Goal: Information Seeking & Learning: Find specific fact

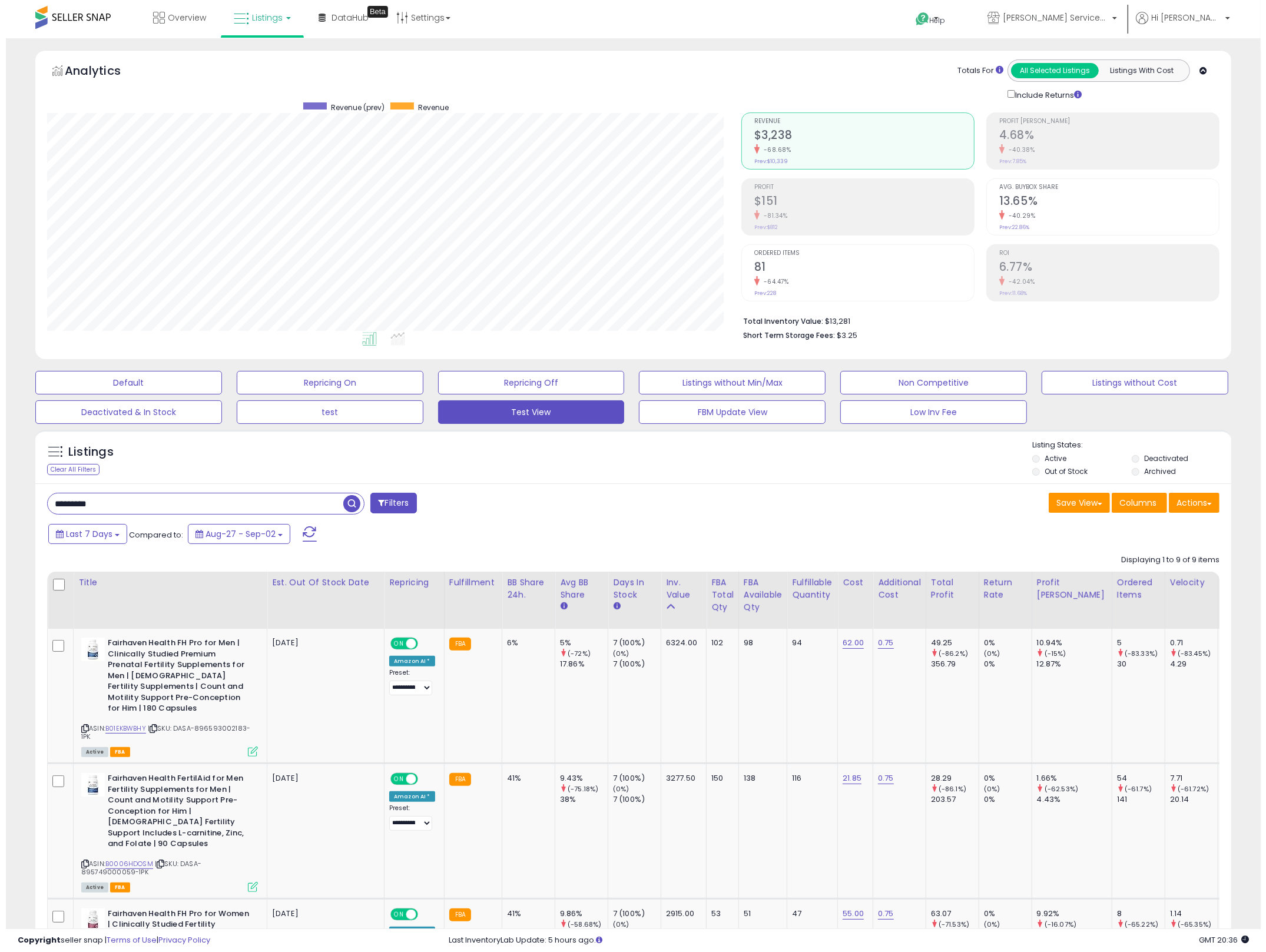
scroll to position [0, 36]
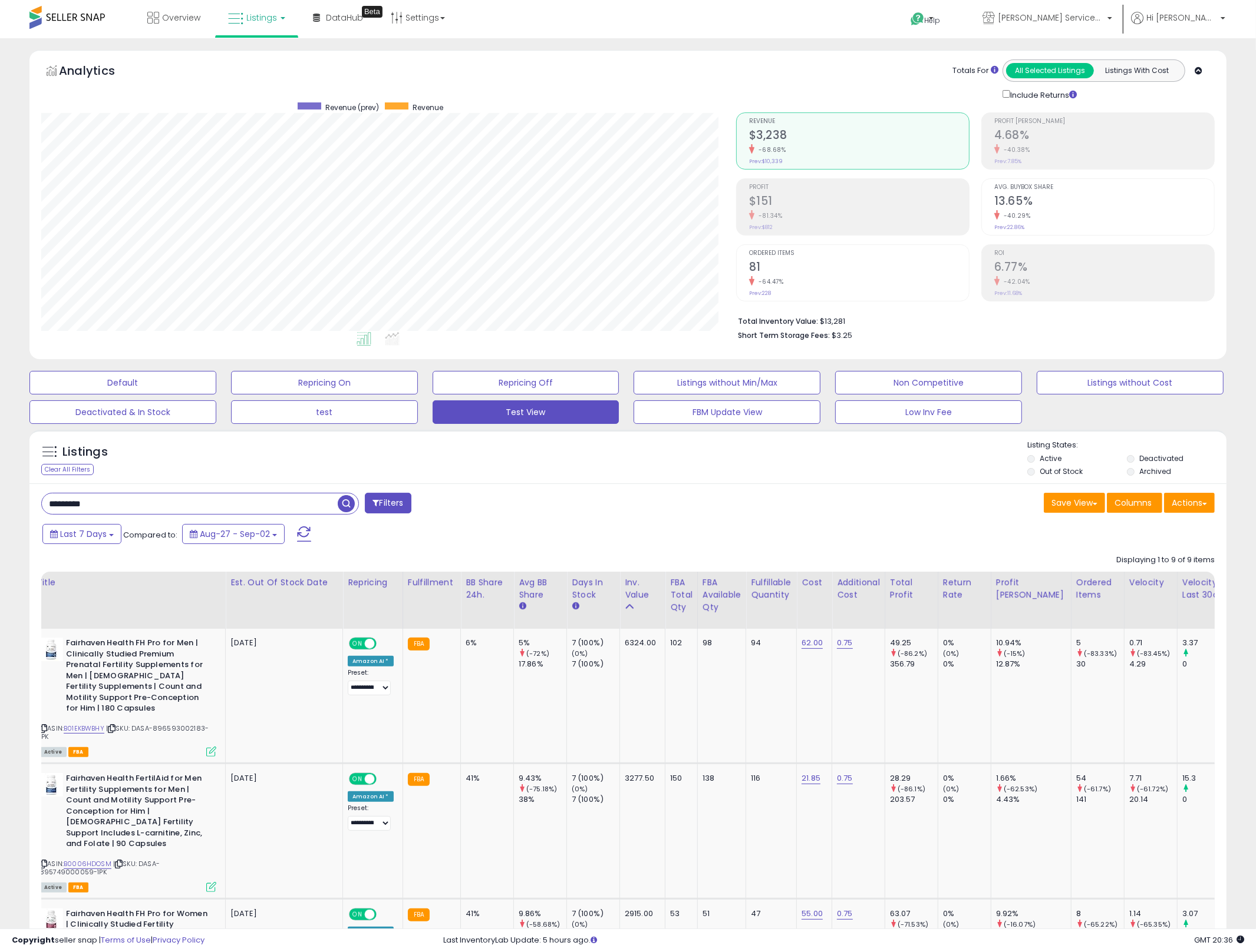
click at [314, 497] on input "*********" at bounding box center [190, 504] width 296 height 21
click at [313, 499] on input "*********" at bounding box center [190, 504] width 296 height 21
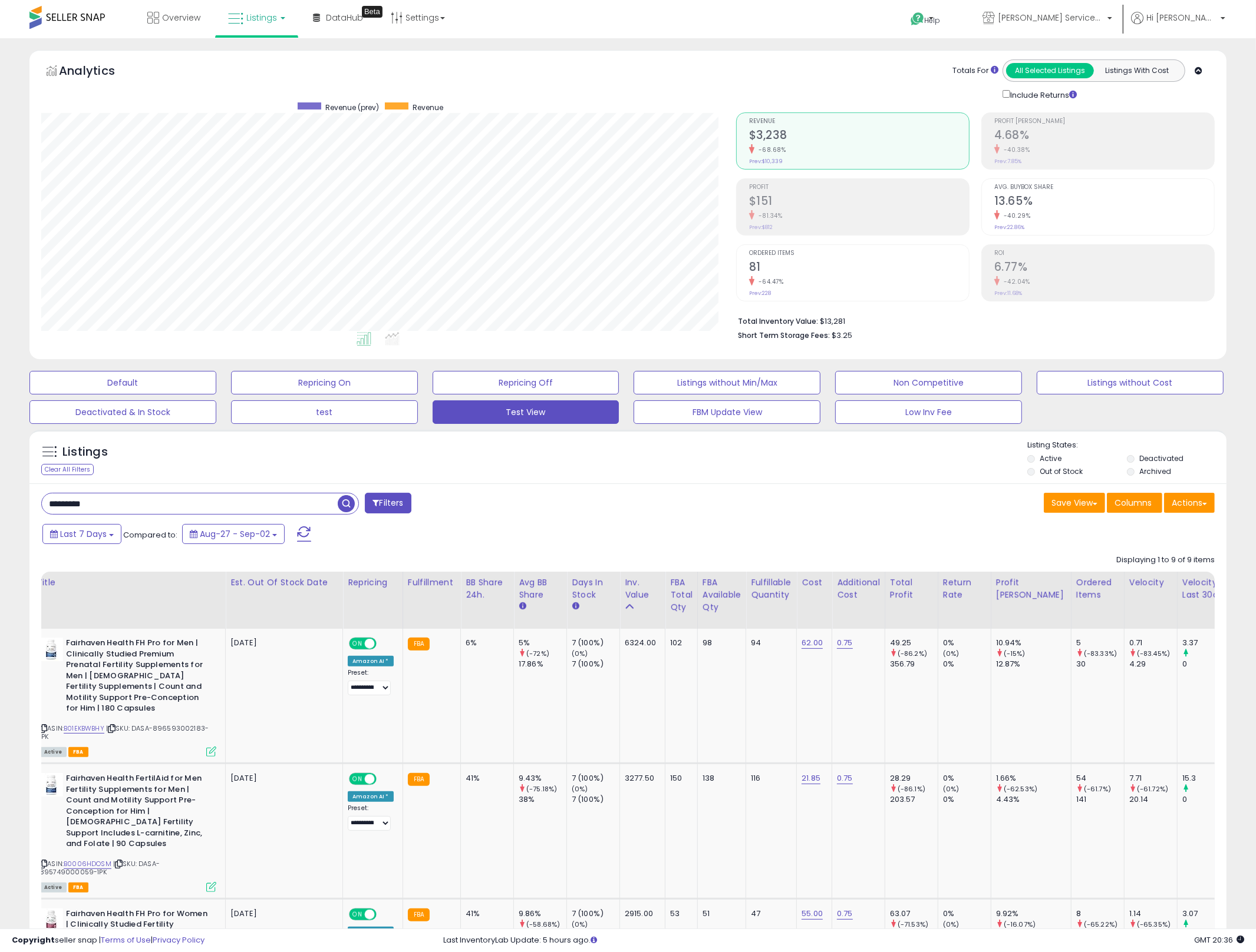
click at [312, 499] on input "*********" at bounding box center [190, 504] width 296 height 21
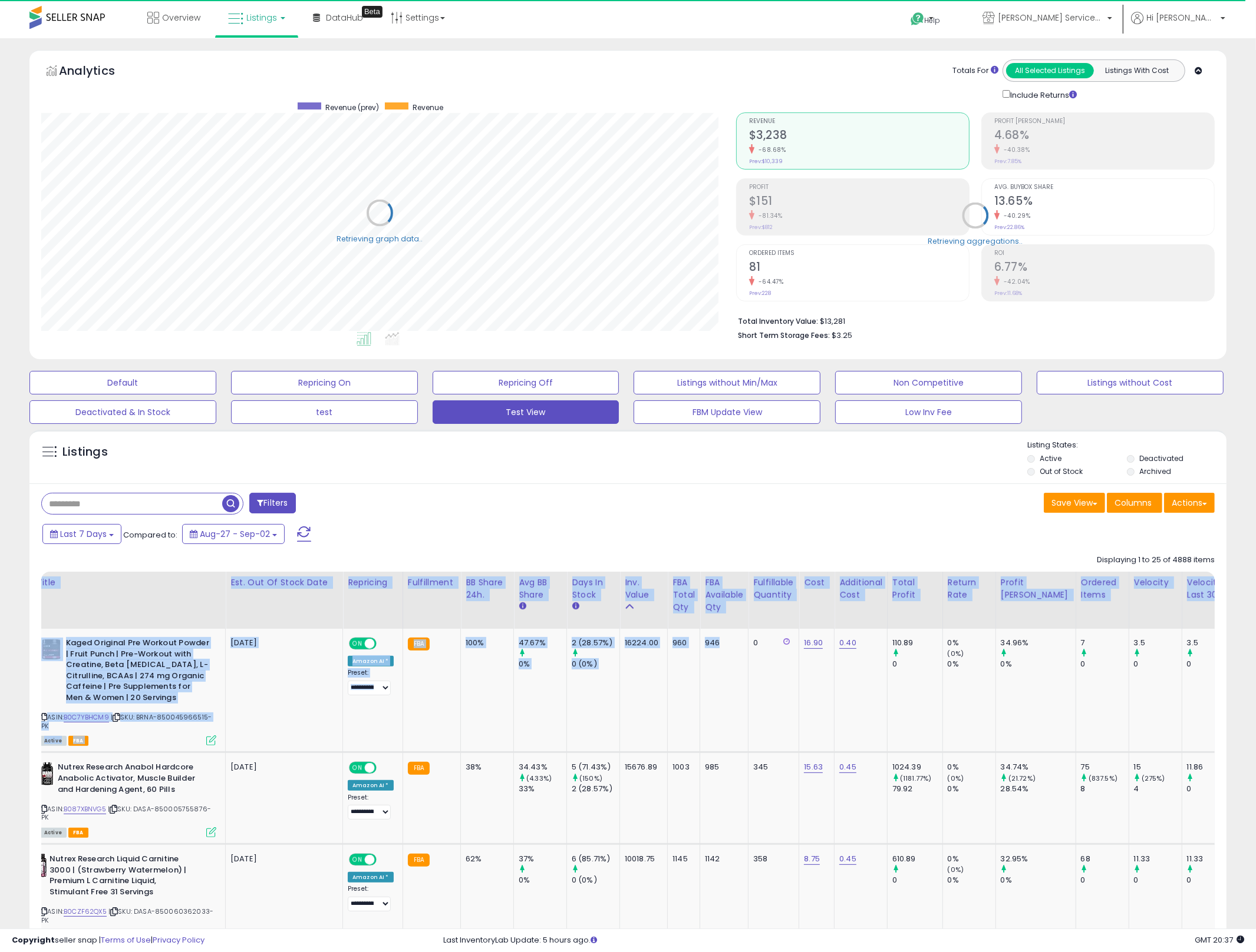
scroll to position [0, 0]
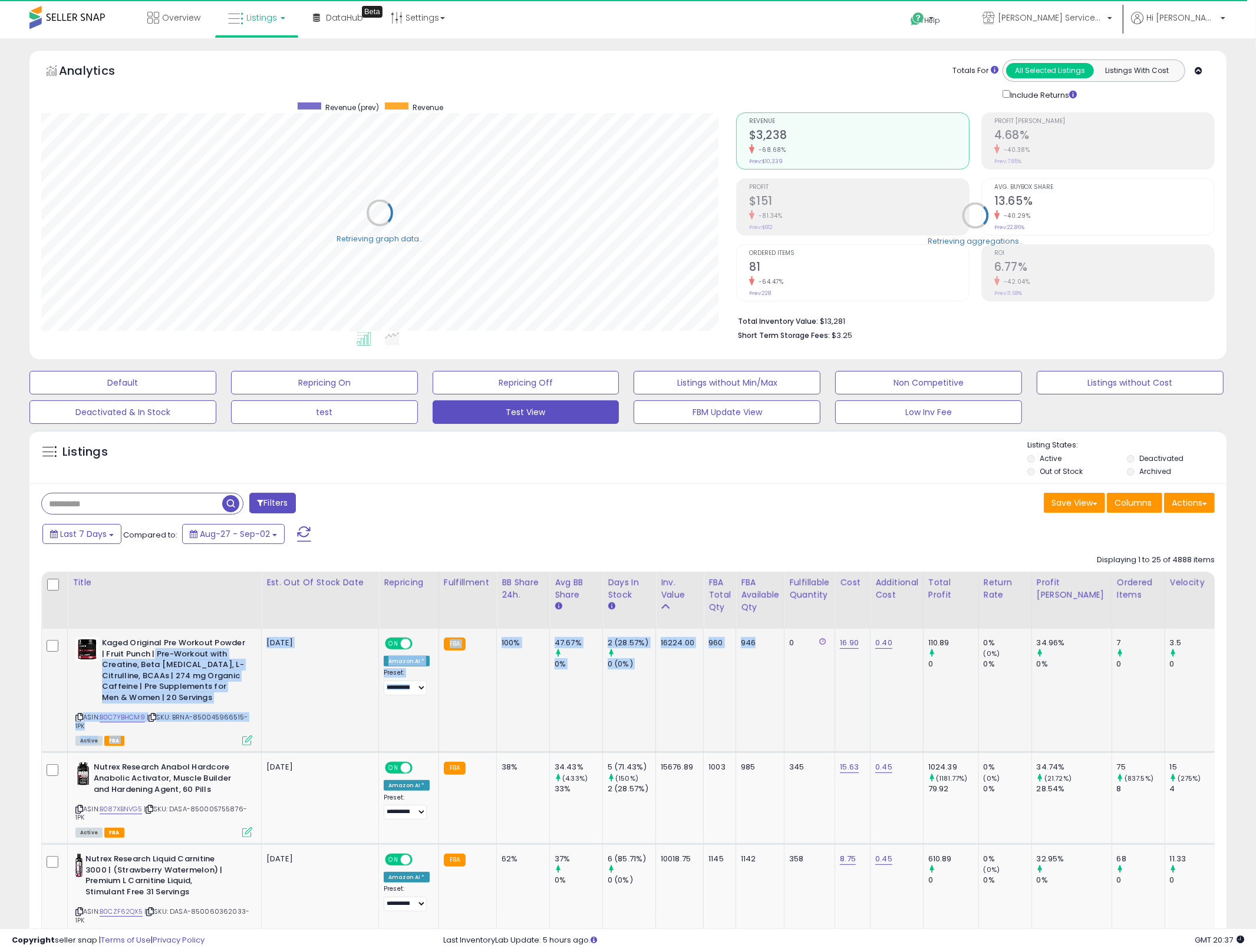
drag, startPoint x: 743, startPoint y: 682, endPoint x: 156, endPoint y: 652, distance: 587.8
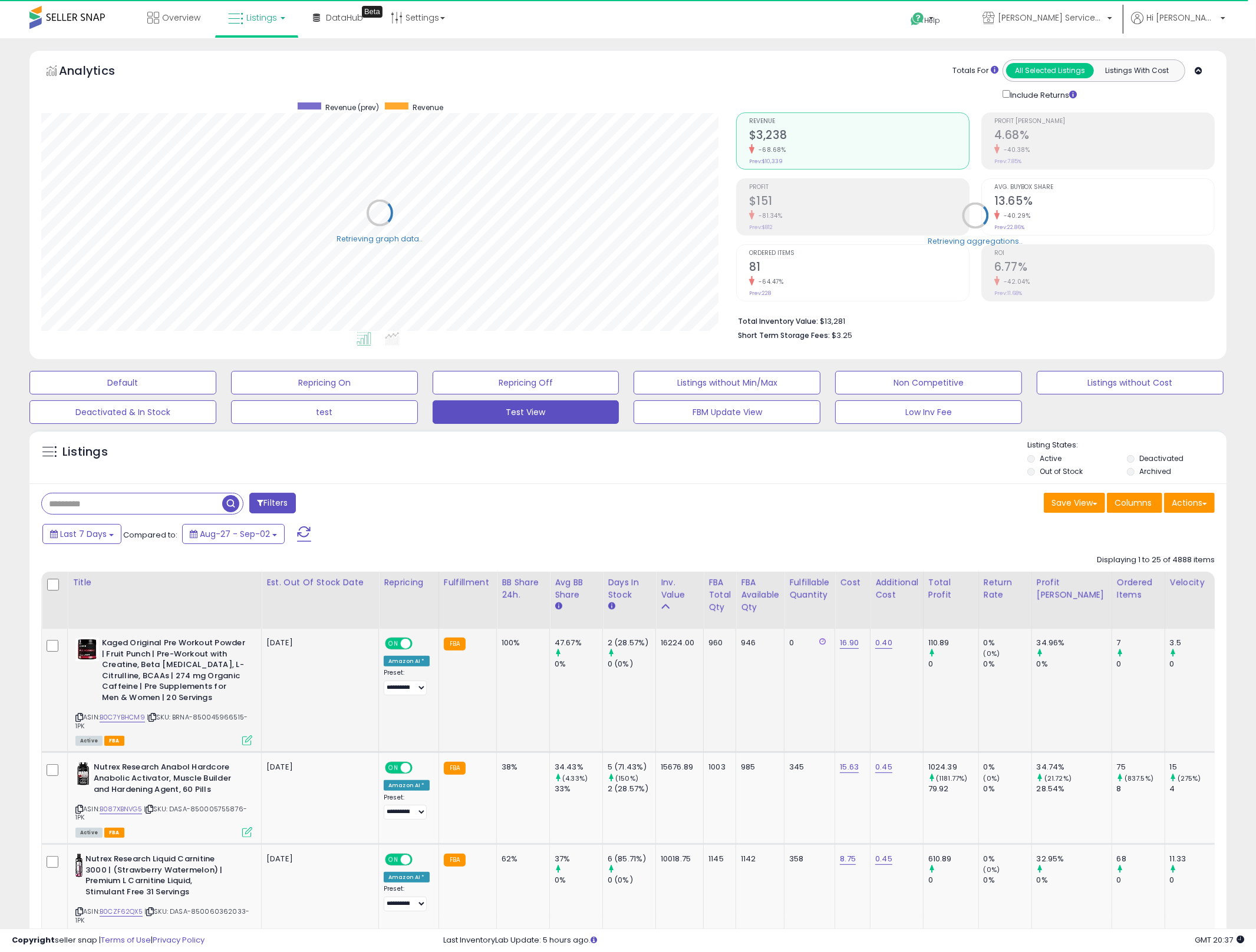
click at [160, 651] on b "Kaged Original Pre Workout Powder | Fruit Punch | Pre-Workout with Creatine, Be…" at bounding box center [173, 671] width 143 height 68
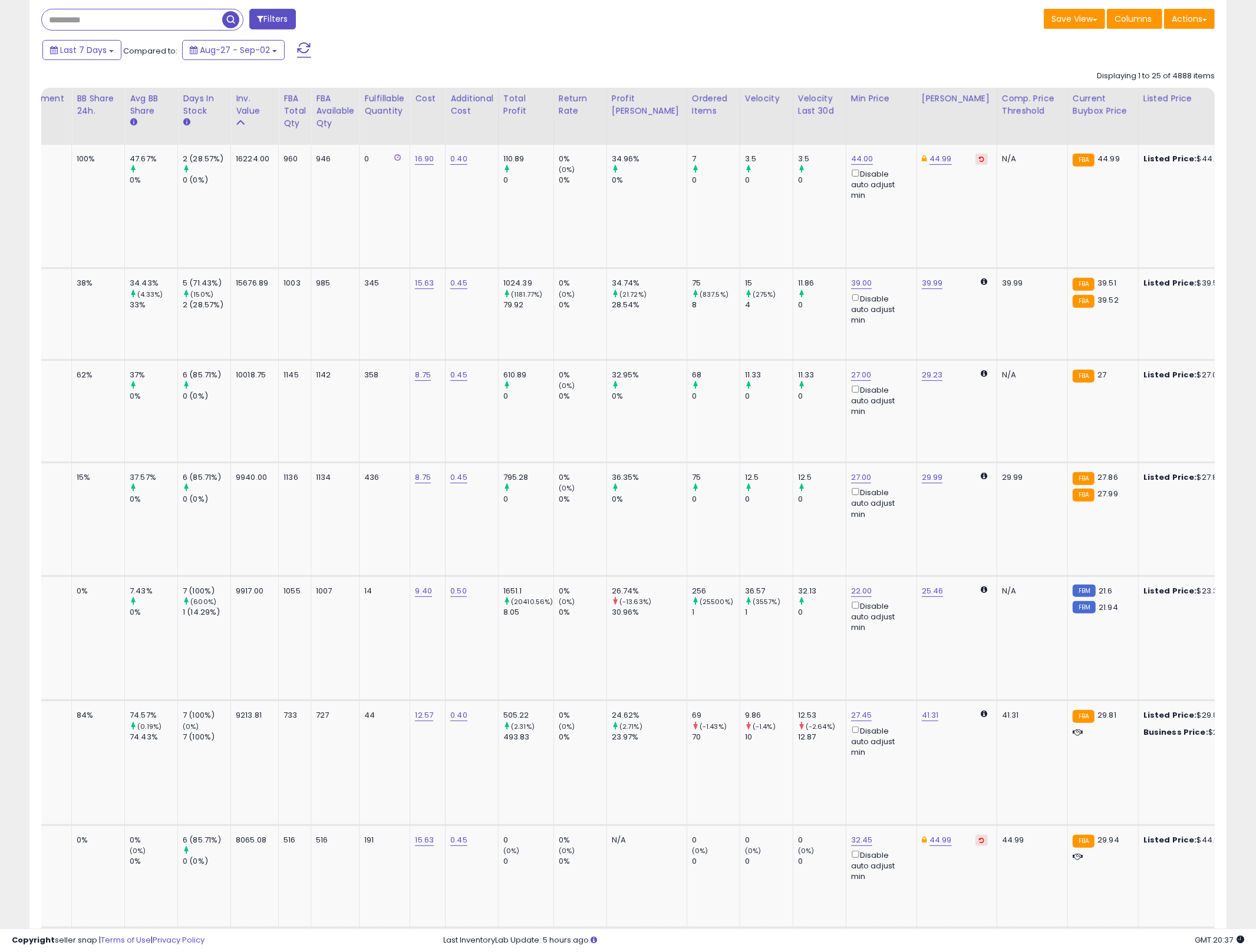
scroll to position [0, 422]
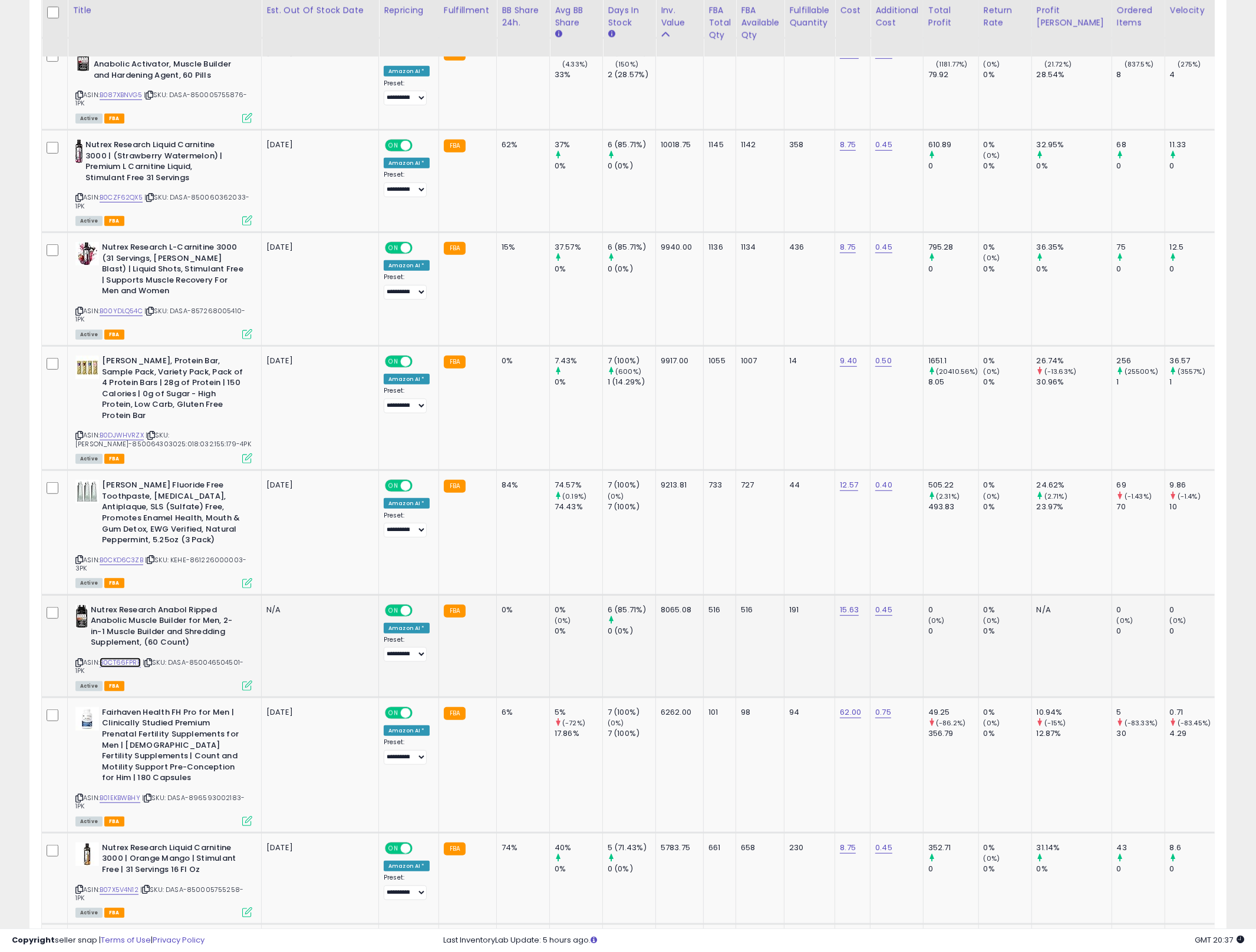
click at [116, 658] on link "B0CT66FPRP" at bounding box center [119, 662] width 41 height 10
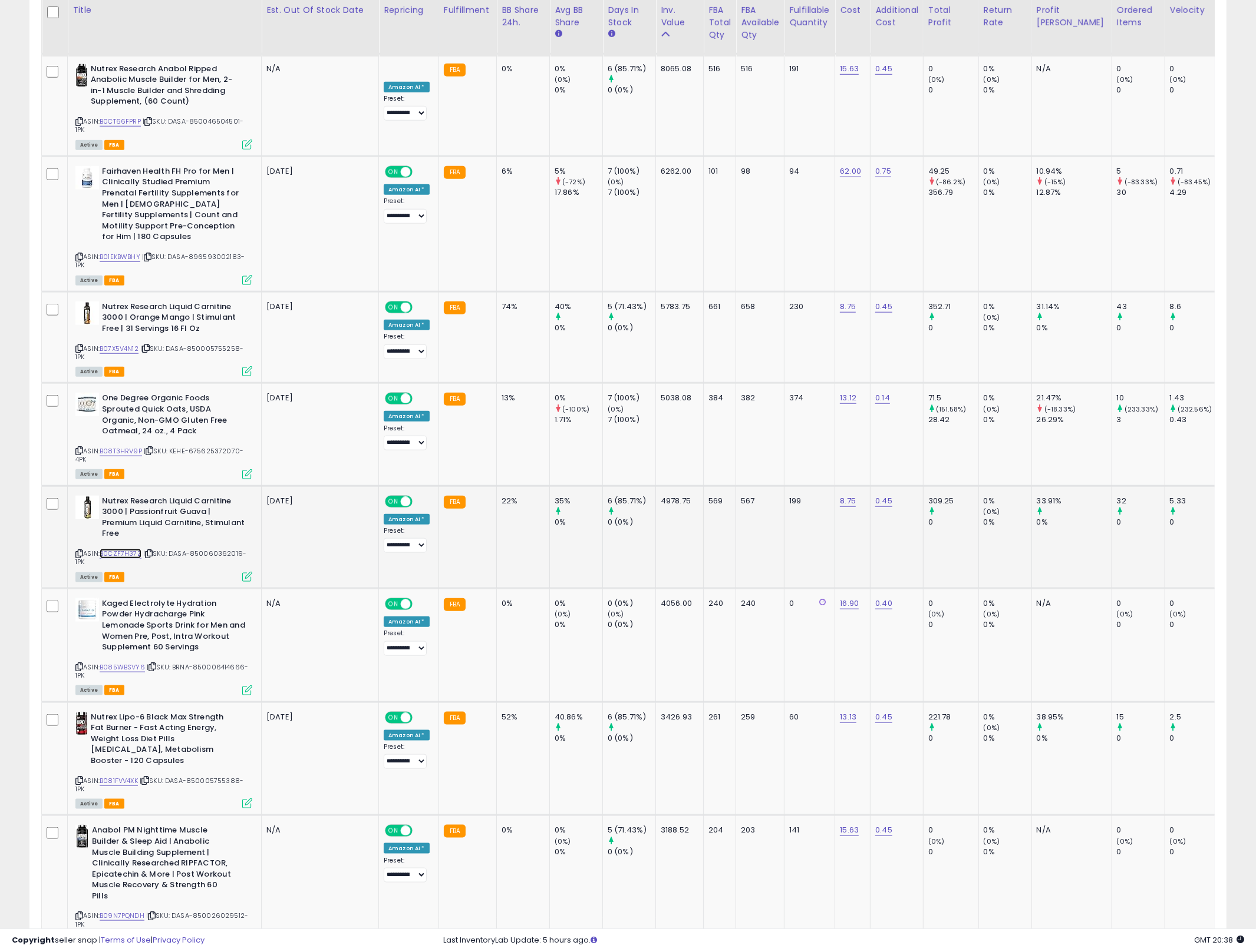
click at [122, 549] on link "B0CZF7H37Z" at bounding box center [120, 554] width 42 height 10
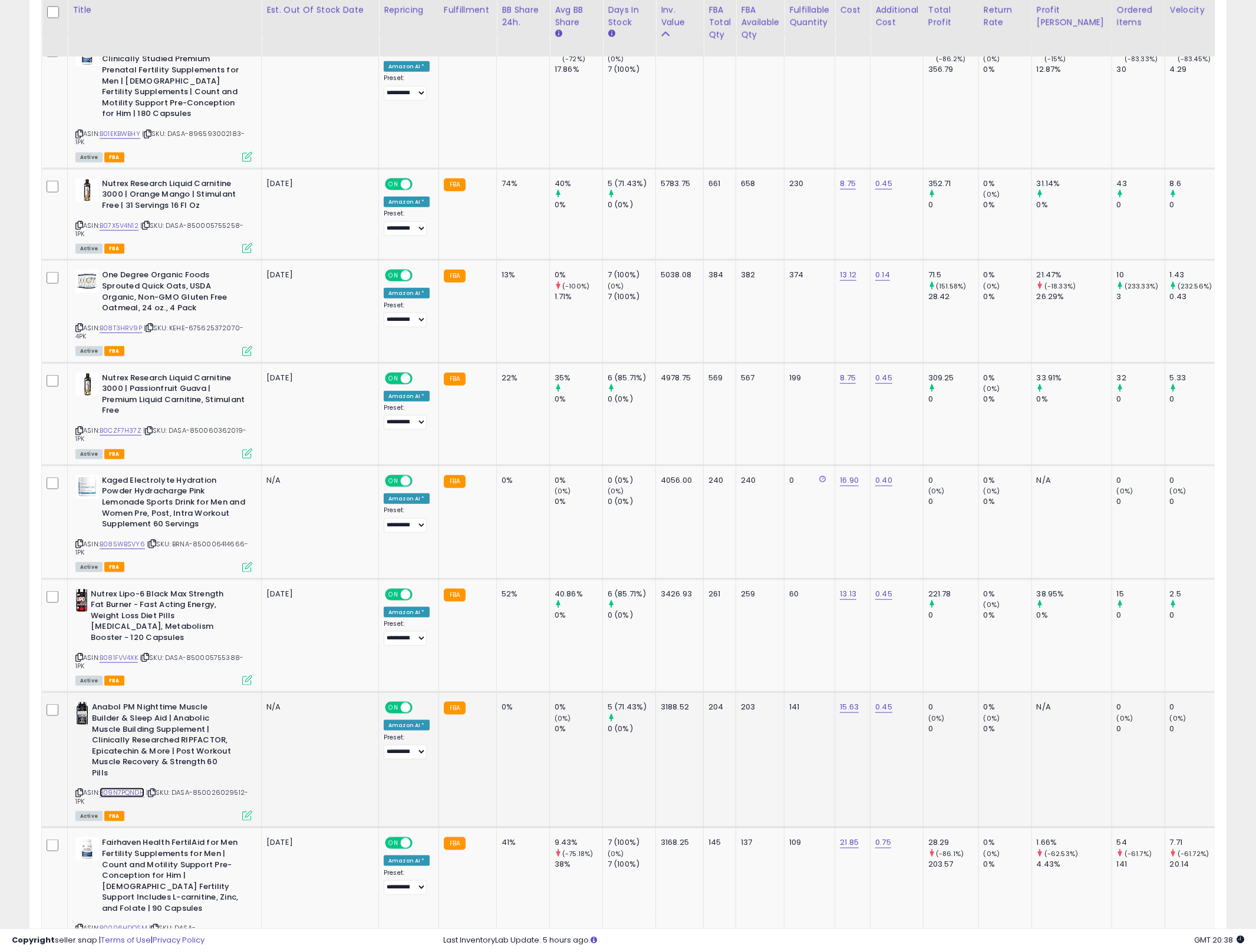
click at [125, 788] on link "B09N7PQNDH" at bounding box center [121, 793] width 45 height 10
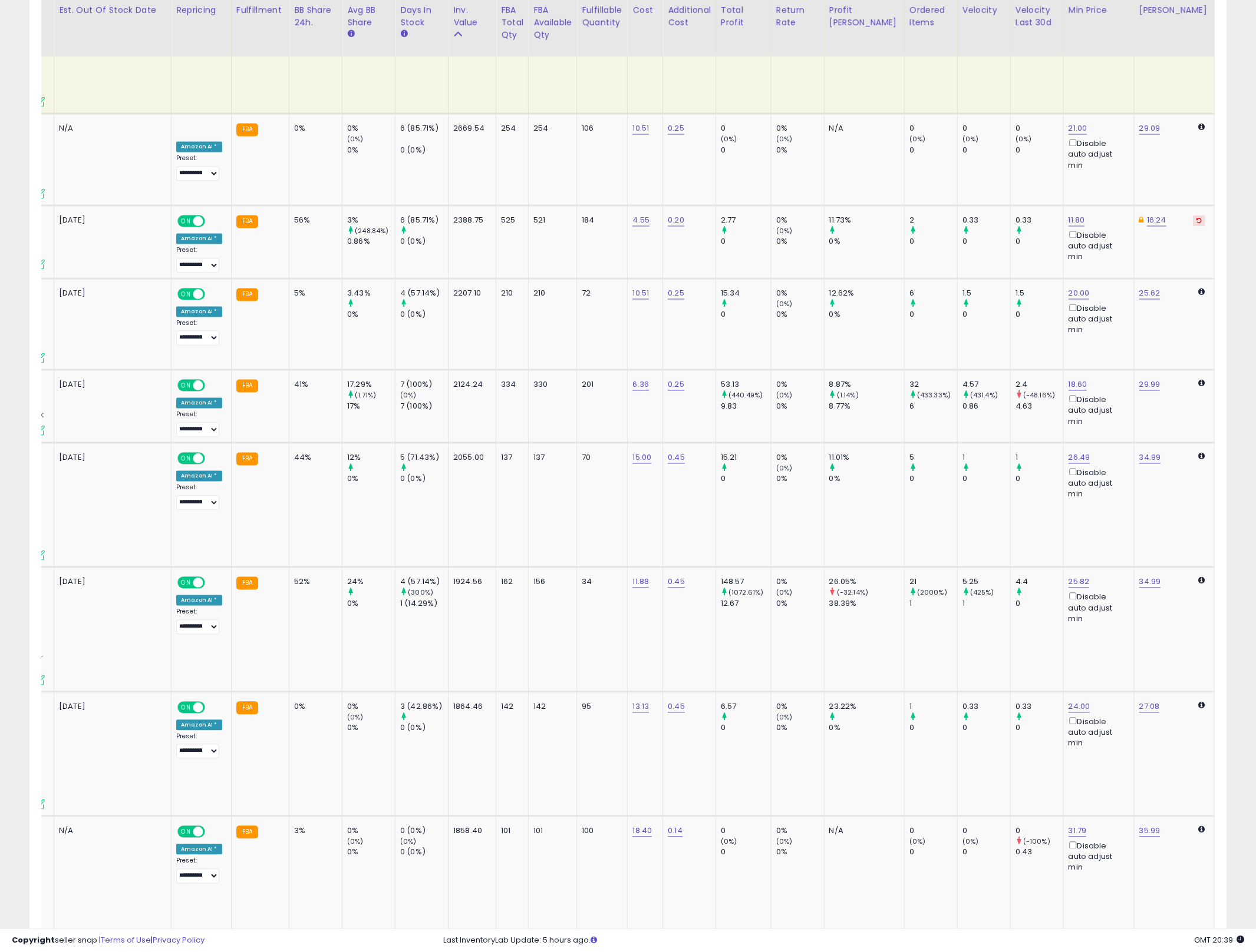
scroll to position [0, 217]
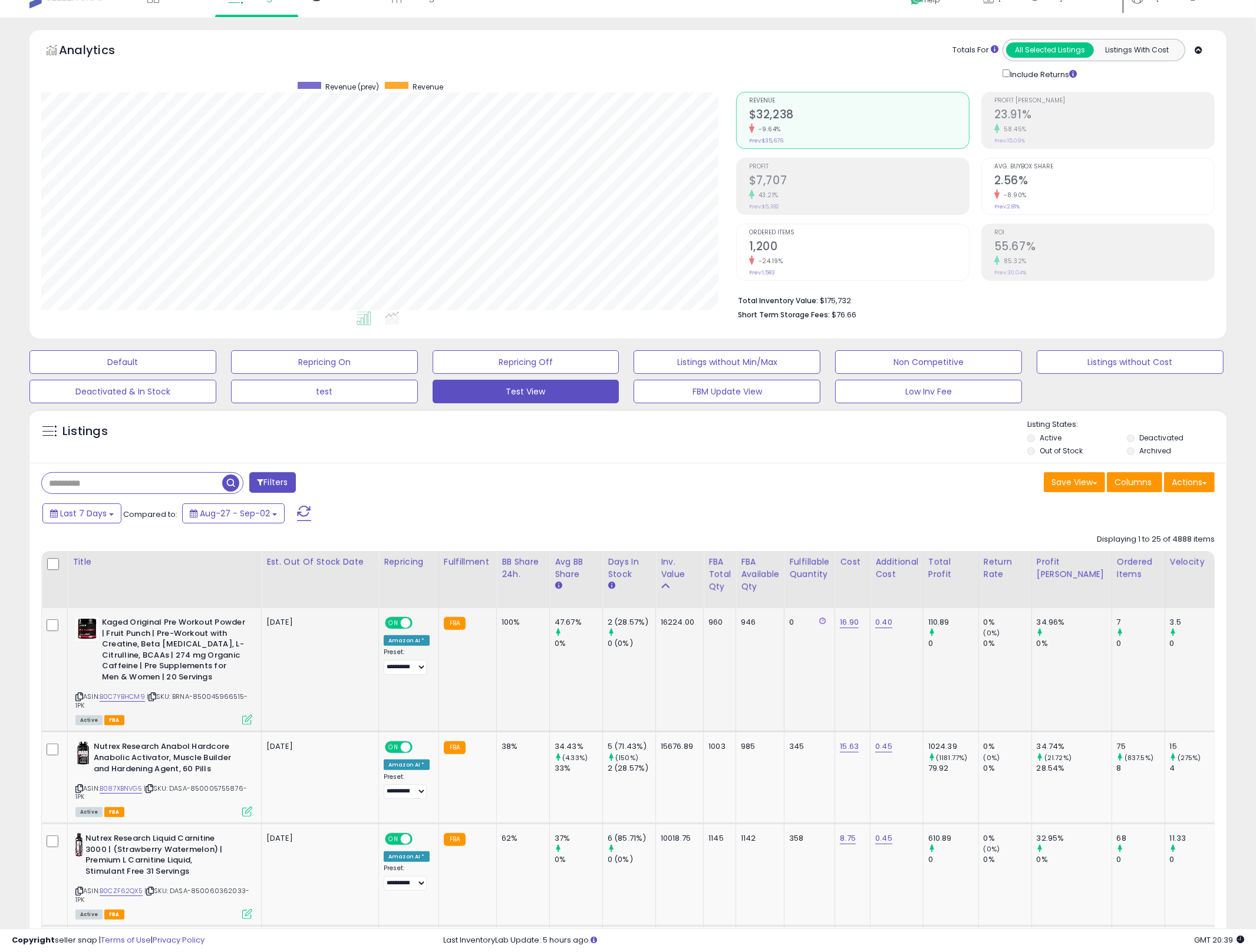
click at [554, 626] on div "47.67%" at bounding box center [578, 623] width 47 height 11
click at [661, 526] on div "Last 7 Days Compared to: Aug-27 - Sep-02" at bounding box center [479, 515] width 880 height 26
click at [779, 185] on h2 "$7,707" at bounding box center [859, 181] width 220 height 15
click at [704, 517] on div "Last 7 Days Compared to: Aug-27 - Sep-02" at bounding box center [479, 515] width 880 height 26
click at [807, 486] on div "Save View Save As New View Update Current View Columns Actions Import Import Wa…" at bounding box center [926, 484] width 596 height 23
